Goal: Task Accomplishment & Management: Manage account settings

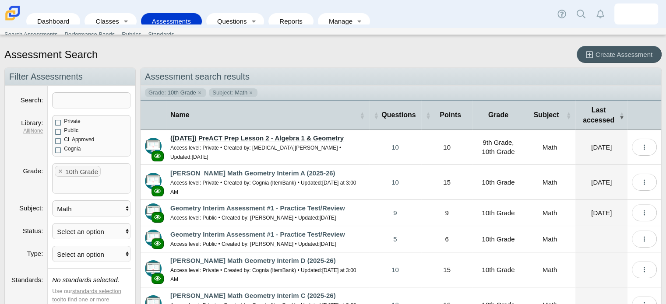
click at [292, 138] on link "([DATE]) PreACT Prep Lesson 2 - Algebra 1 & Geometry" at bounding box center [256, 137] width 173 height 7
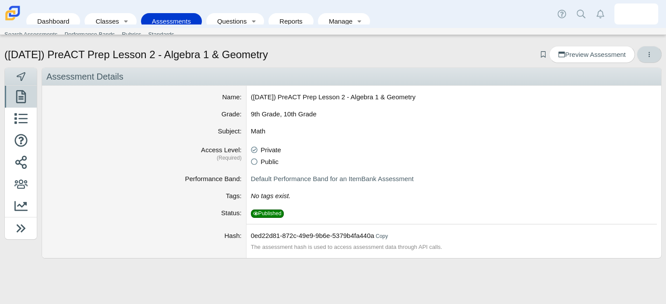
click at [644, 58] on button "More options" at bounding box center [649, 54] width 25 height 17
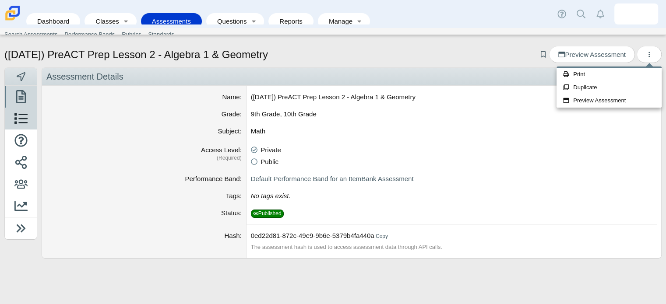
click at [18, 118] on icon at bounding box center [20, 118] width 13 height 13
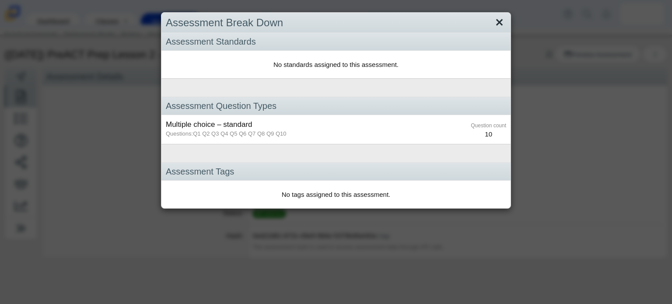
click at [494, 24] on link "Close" at bounding box center [500, 22] width 14 height 15
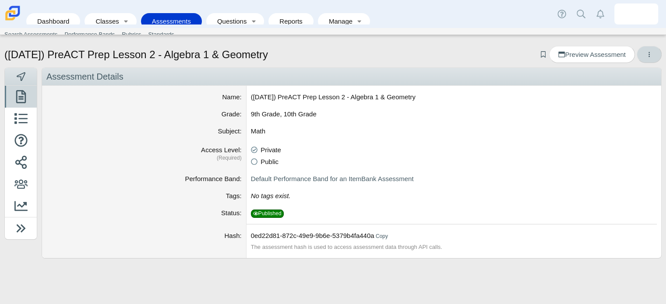
click at [650, 57] on icon "More options" at bounding box center [649, 54] width 7 height 7
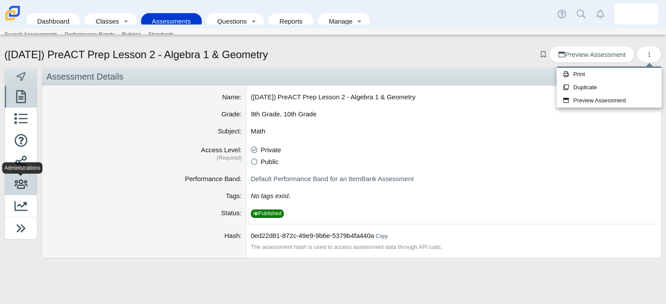
click at [22, 189] on icon at bounding box center [20, 184] width 13 height 13
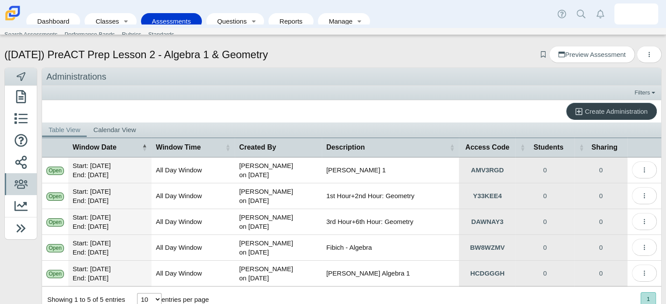
click at [625, 110] on span "Create Administration" at bounding box center [616, 111] width 63 height 7
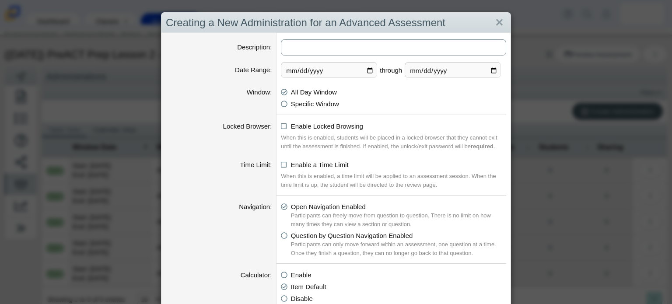
click at [368, 47] on input "Description" at bounding box center [393, 47] width 225 height 16
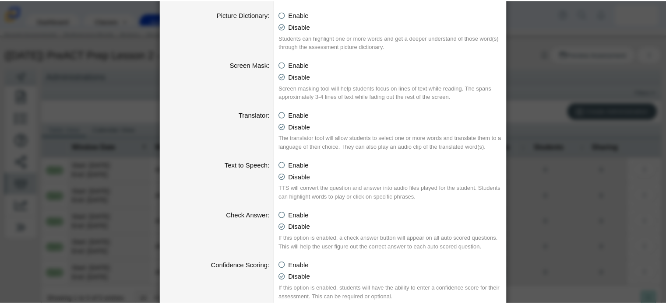
scroll to position [893, 0]
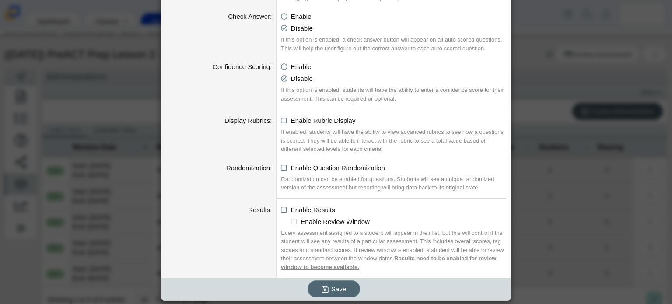
type input "Practice ACT Lesson 2"
click at [331, 288] on span "Save" at bounding box center [338, 288] width 15 height 7
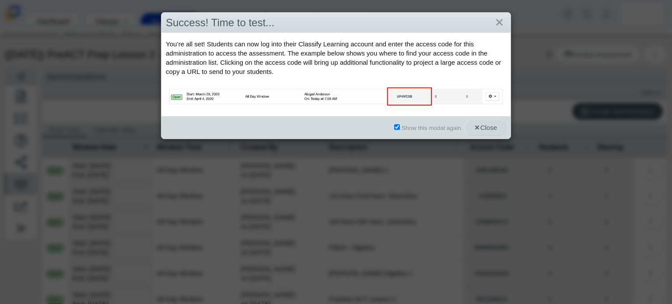
click at [477, 129] on span "Close" at bounding box center [485, 127] width 23 height 7
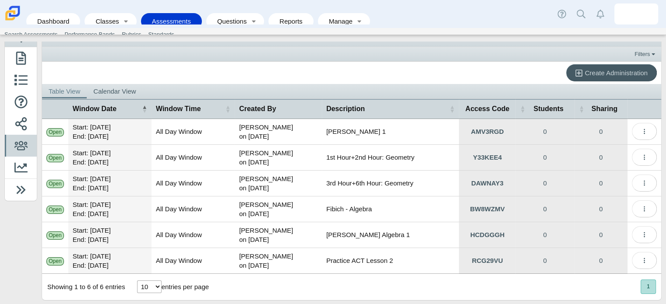
scroll to position [39, 0]
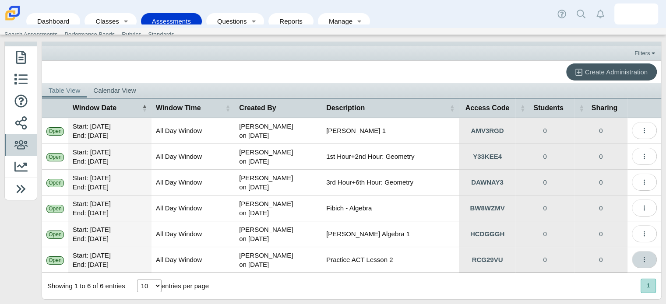
click at [641, 257] on icon "More options" at bounding box center [644, 260] width 7 height 7
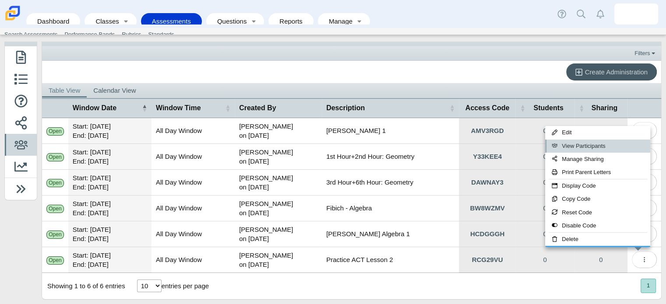
click at [589, 148] on link "View Participants" at bounding box center [597, 146] width 105 height 13
